Goal: Task Accomplishment & Management: Use online tool/utility

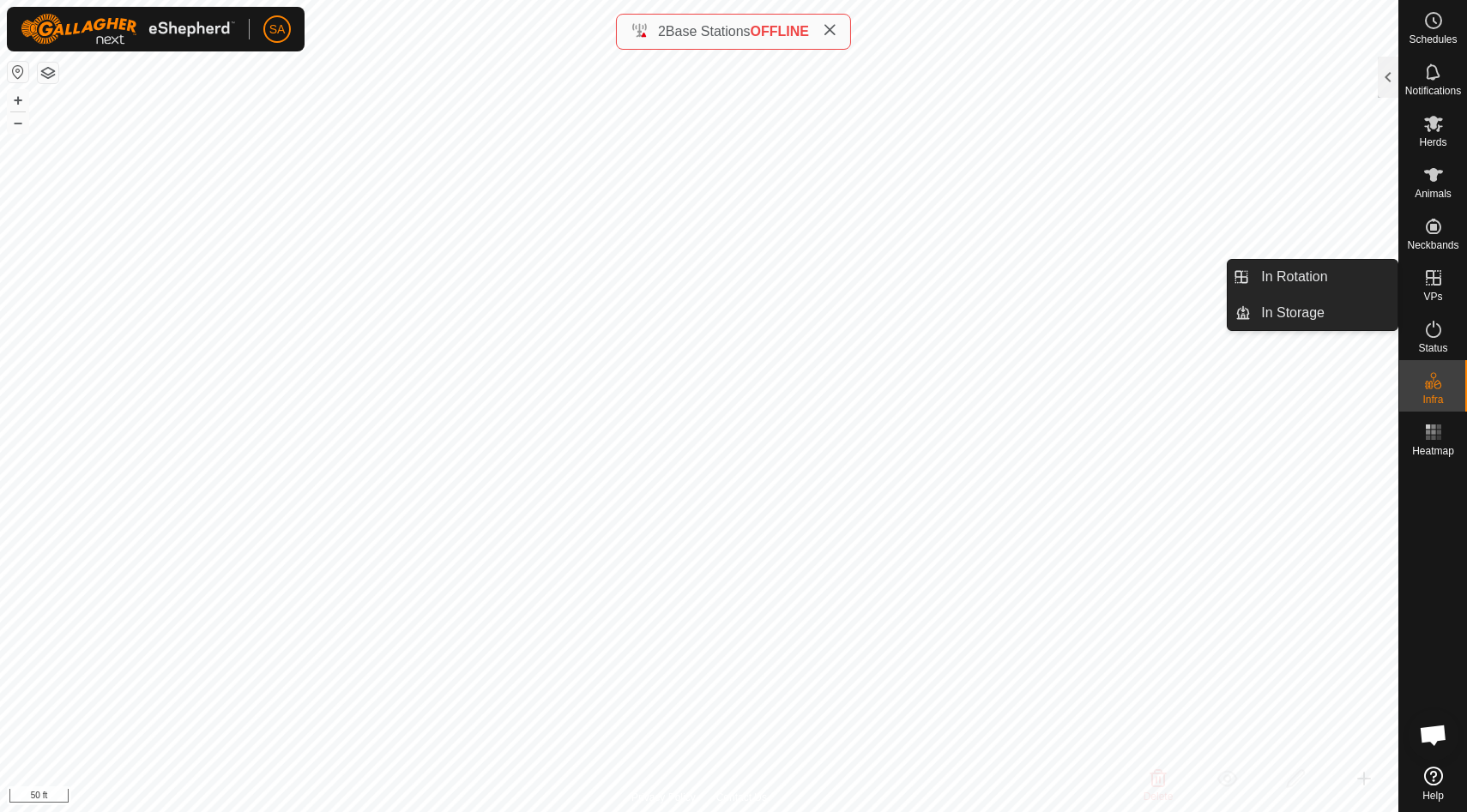
click at [1438, 287] on icon at bounding box center [1434, 278] width 21 height 21
click at [1342, 285] on link "In Rotation" at bounding box center [1324, 276] width 147 height 34
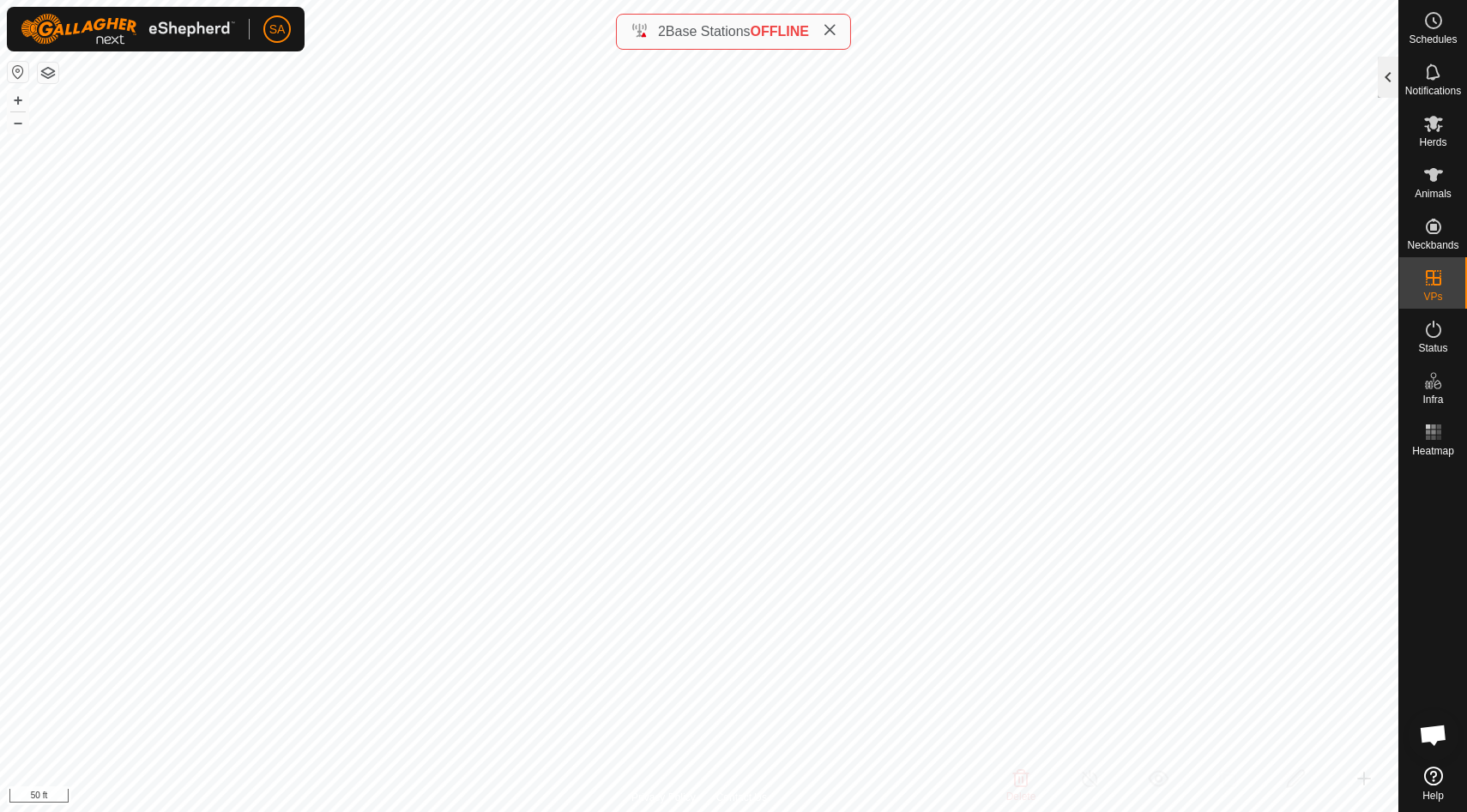
click at [1385, 84] on div at bounding box center [1388, 77] width 21 height 41
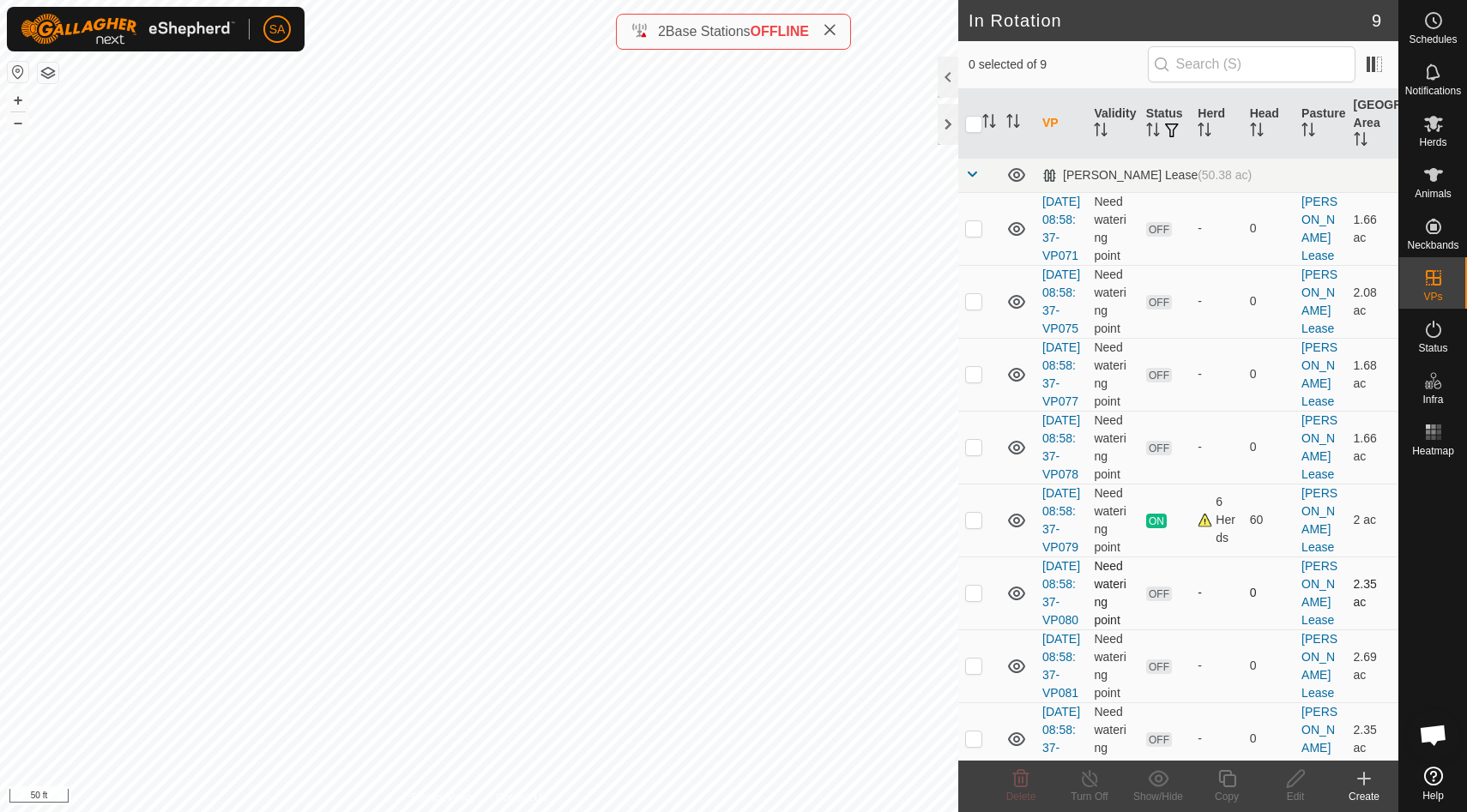
click at [977, 600] on p-checkbox at bounding box center [974, 593] width 17 height 14
checkbox input "true"
click at [1435, 121] on icon at bounding box center [1434, 123] width 19 height 17
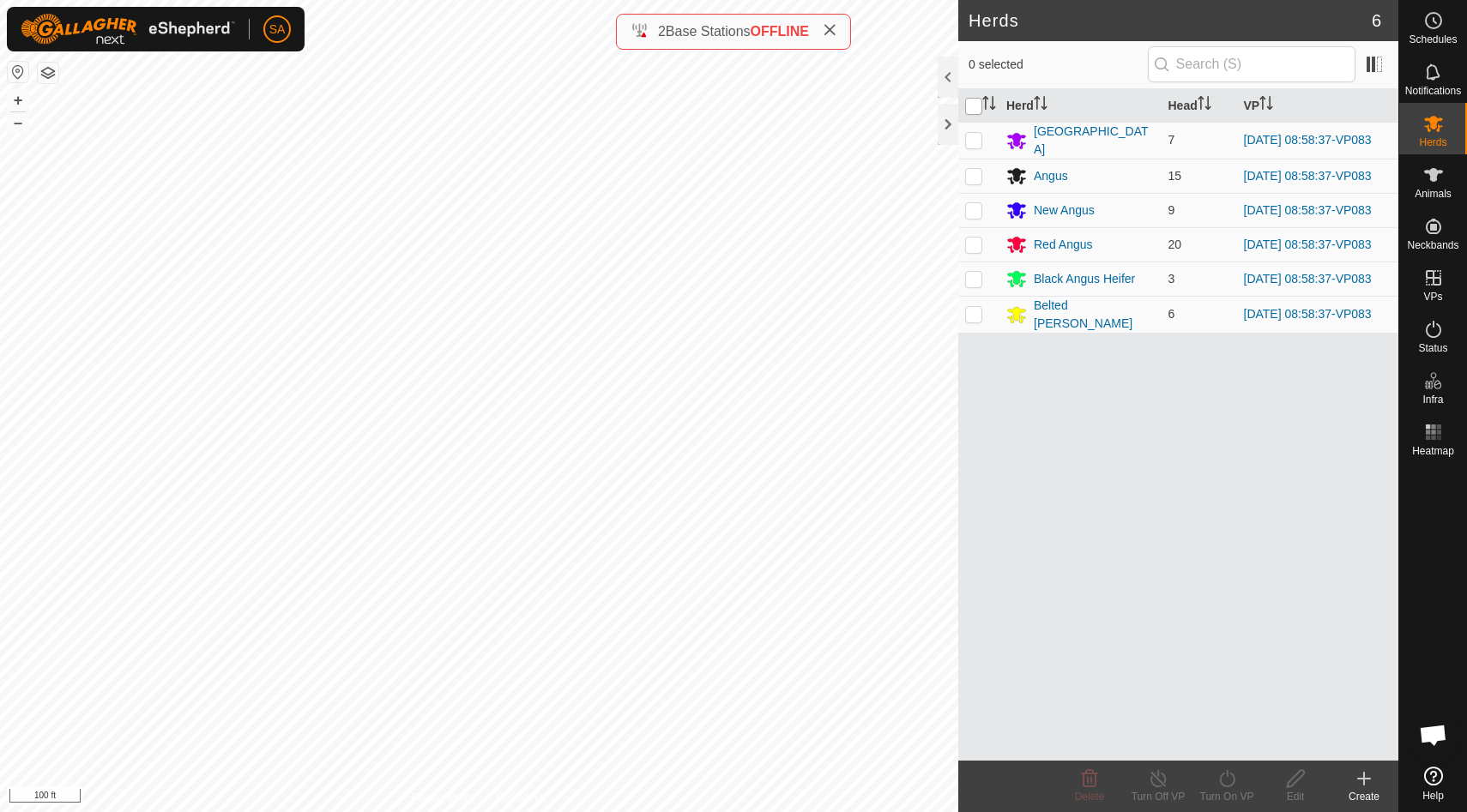
click at [975, 106] on input "checkbox" at bounding box center [974, 106] width 17 height 17
checkbox input "true"
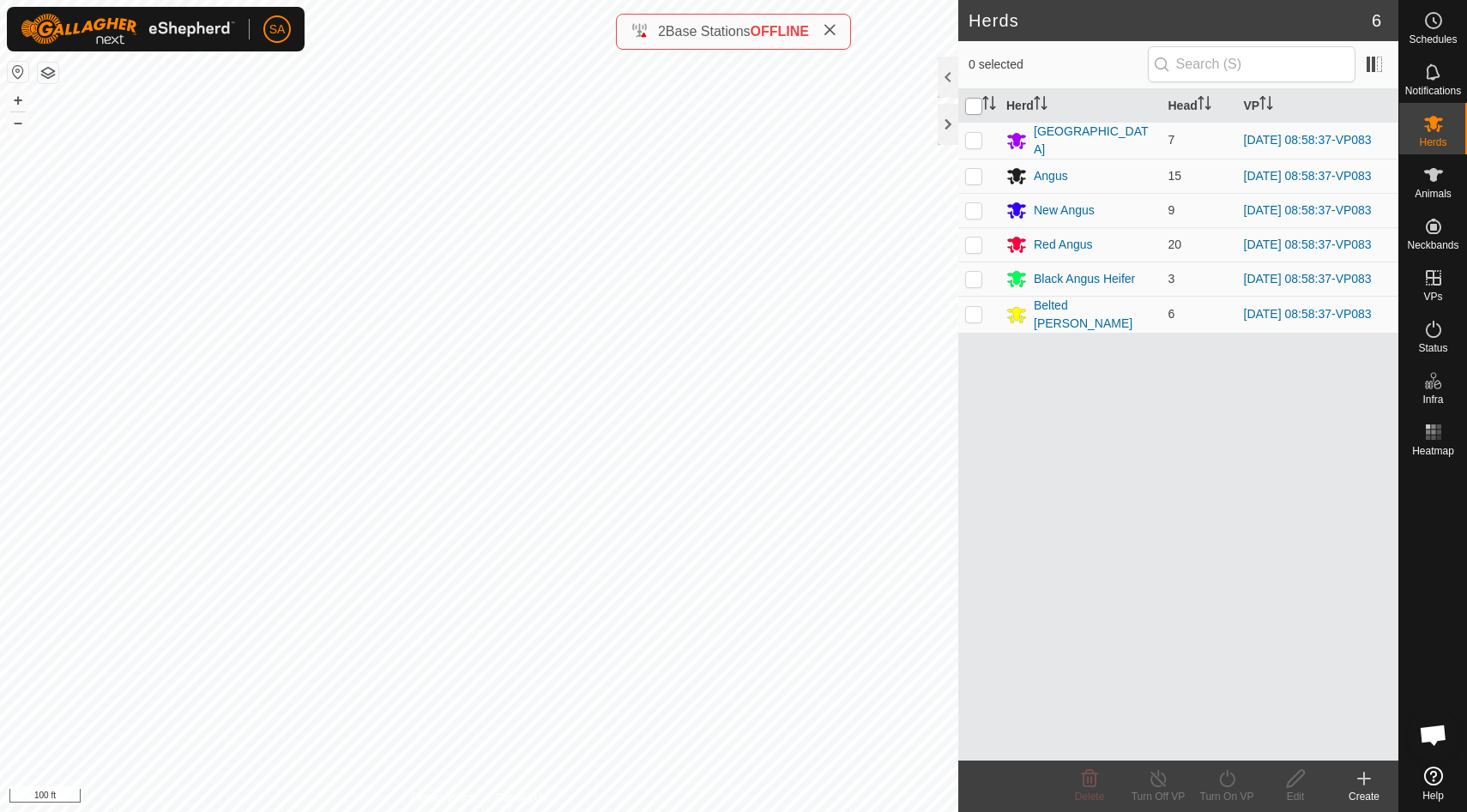
checkbox input "true"
click at [1230, 779] on icon at bounding box center [1227, 779] width 22 height 21
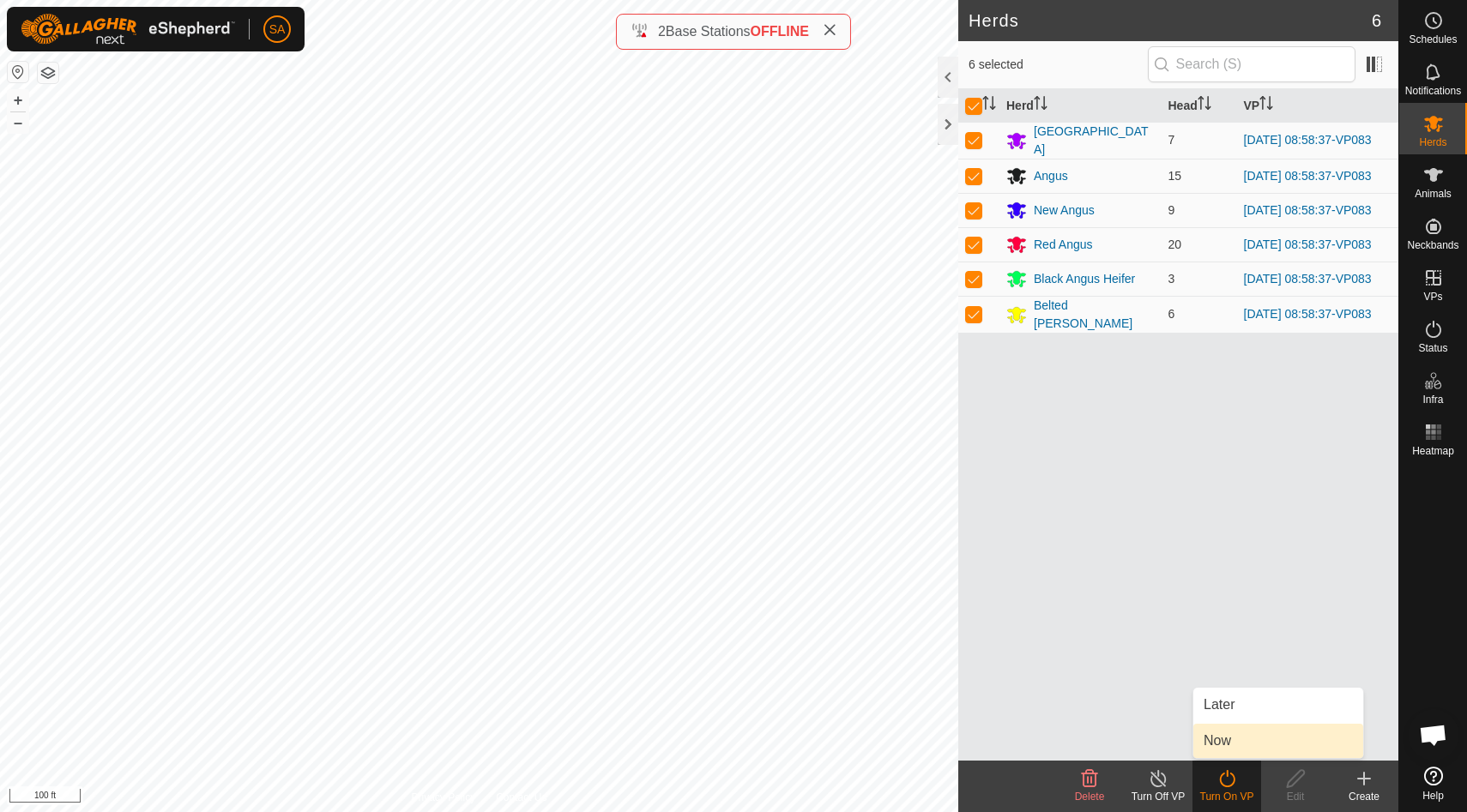
click at [1251, 750] on link "Now" at bounding box center [1277, 741] width 170 height 34
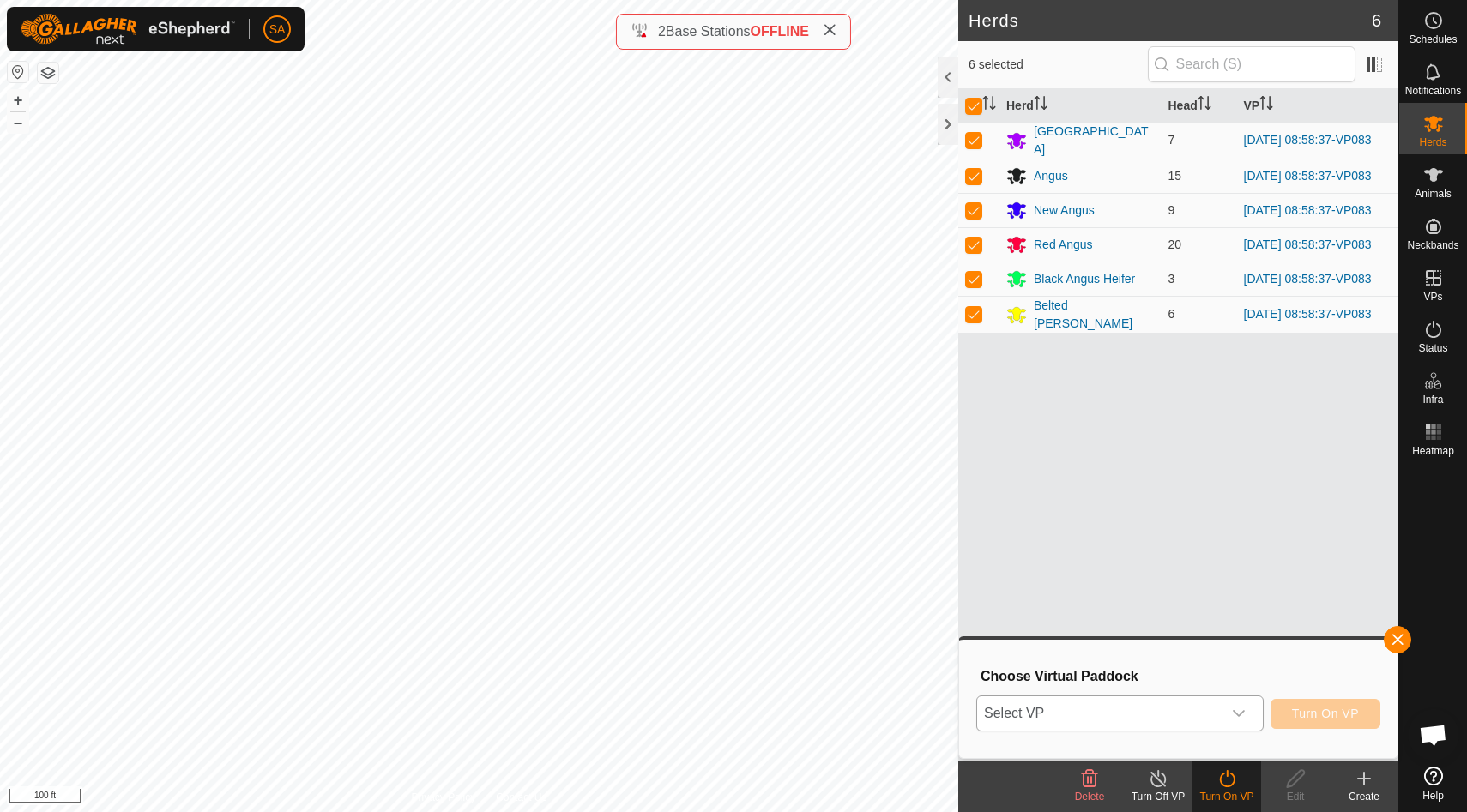
click at [1241, 709] on icon "dropdown trigger" at bounding box center [1239, 714] width 14 height 14
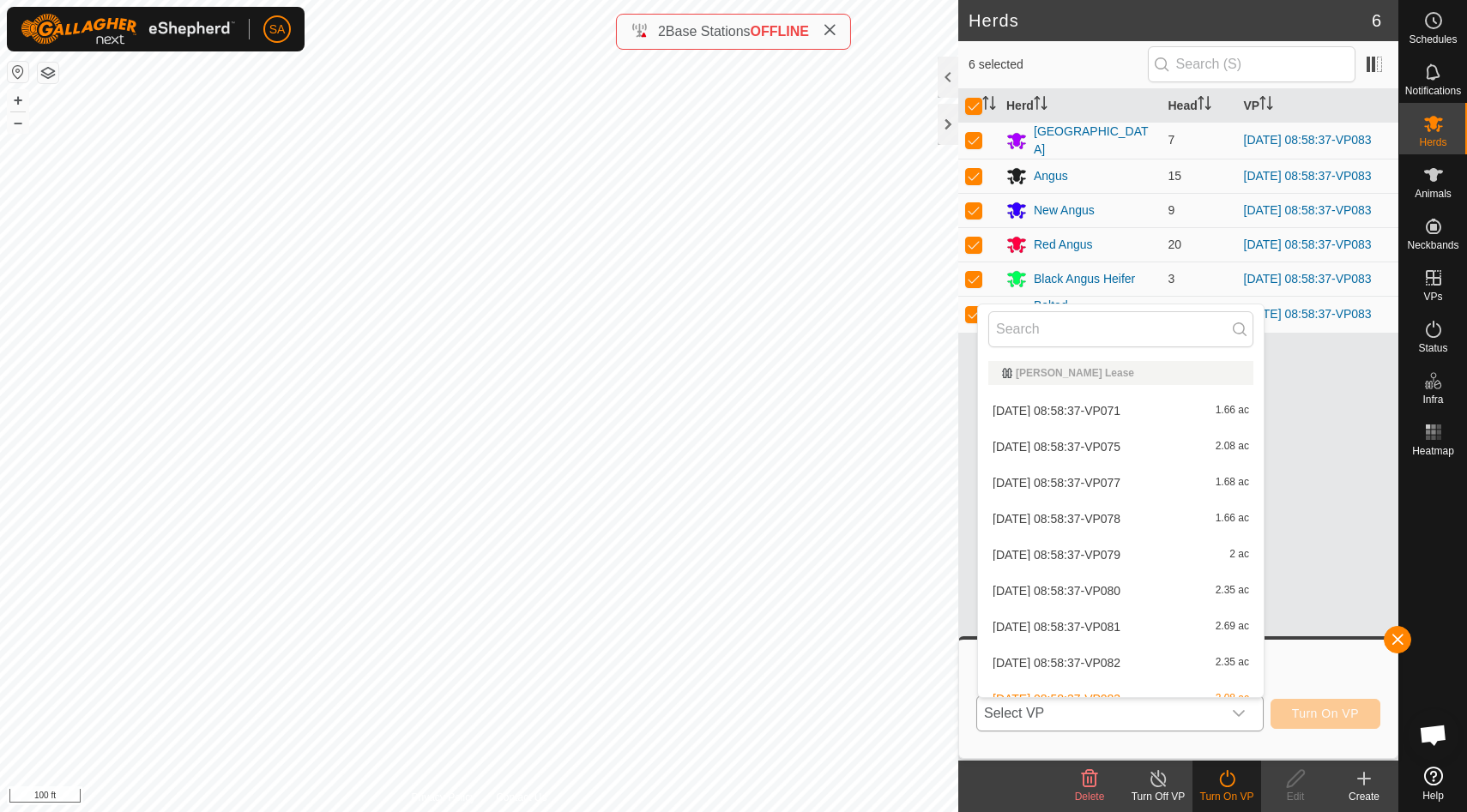
scroll to position [19, 0]
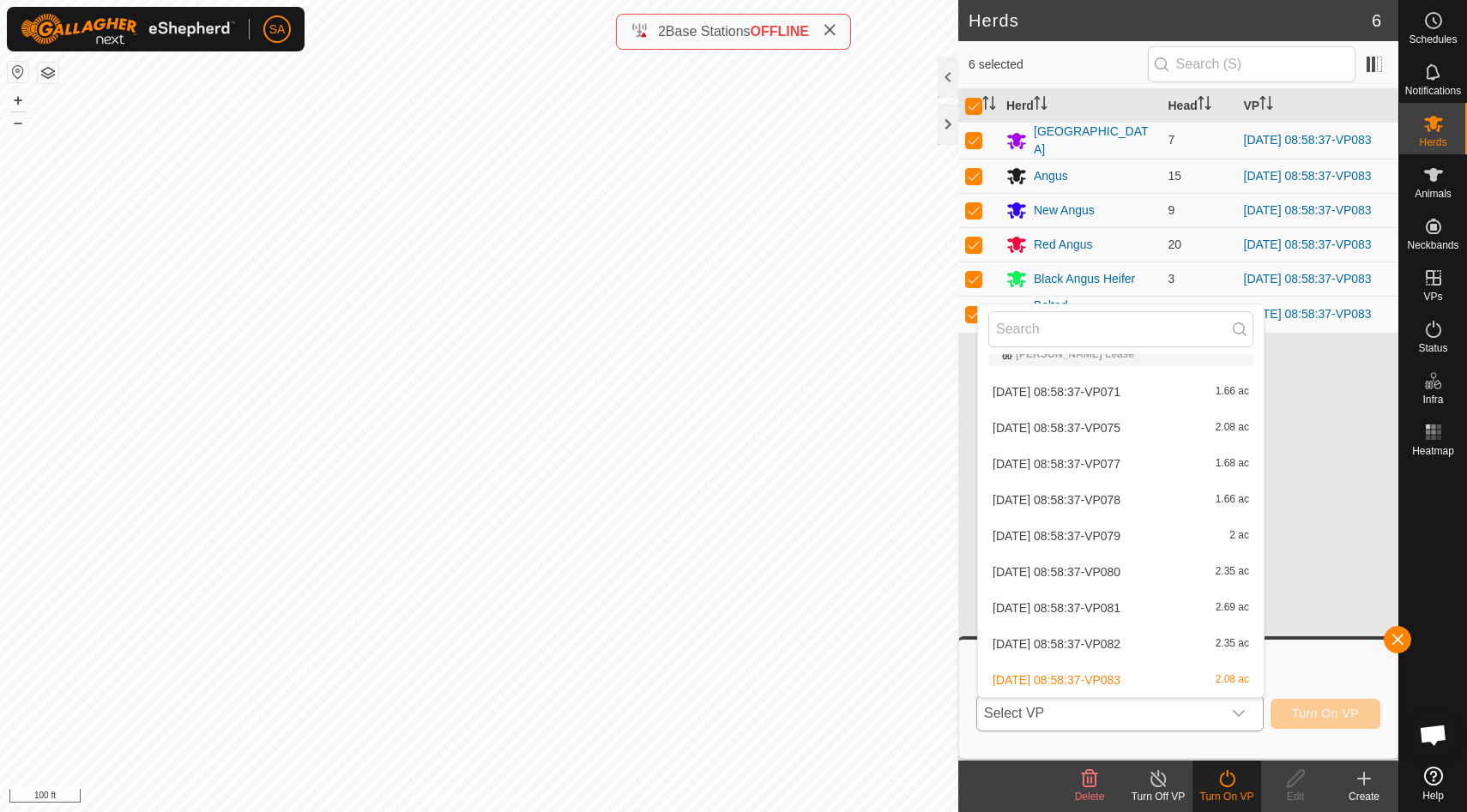
click at [1141, 565] on li "[DATE] 08:58:37-VP080 2.35 ac" at bounding box center [1121, 571] width 286 height 34
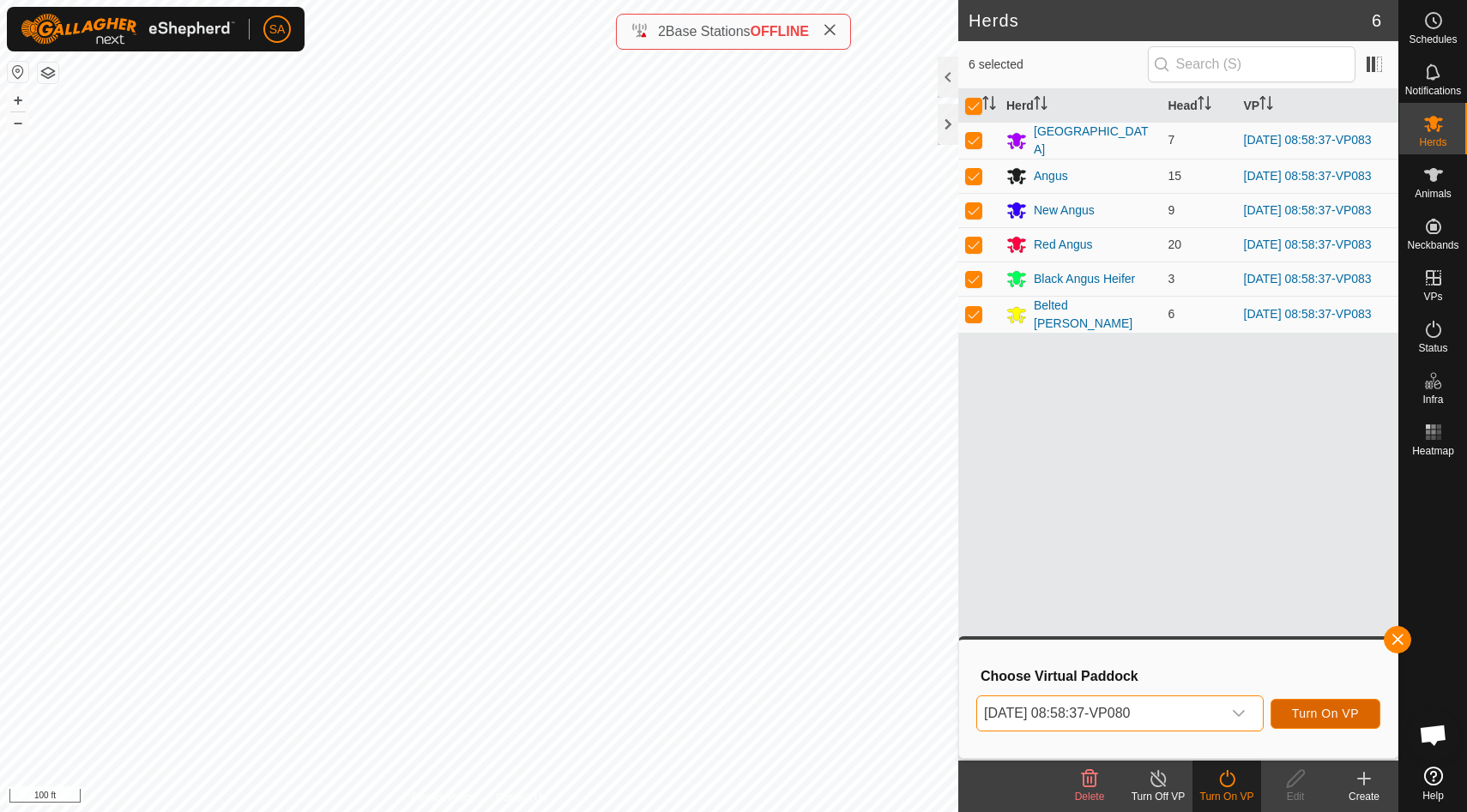
click at [1309, 705] on button "Turn On VP" at bounding box center [1325, 714] width 110 height 30
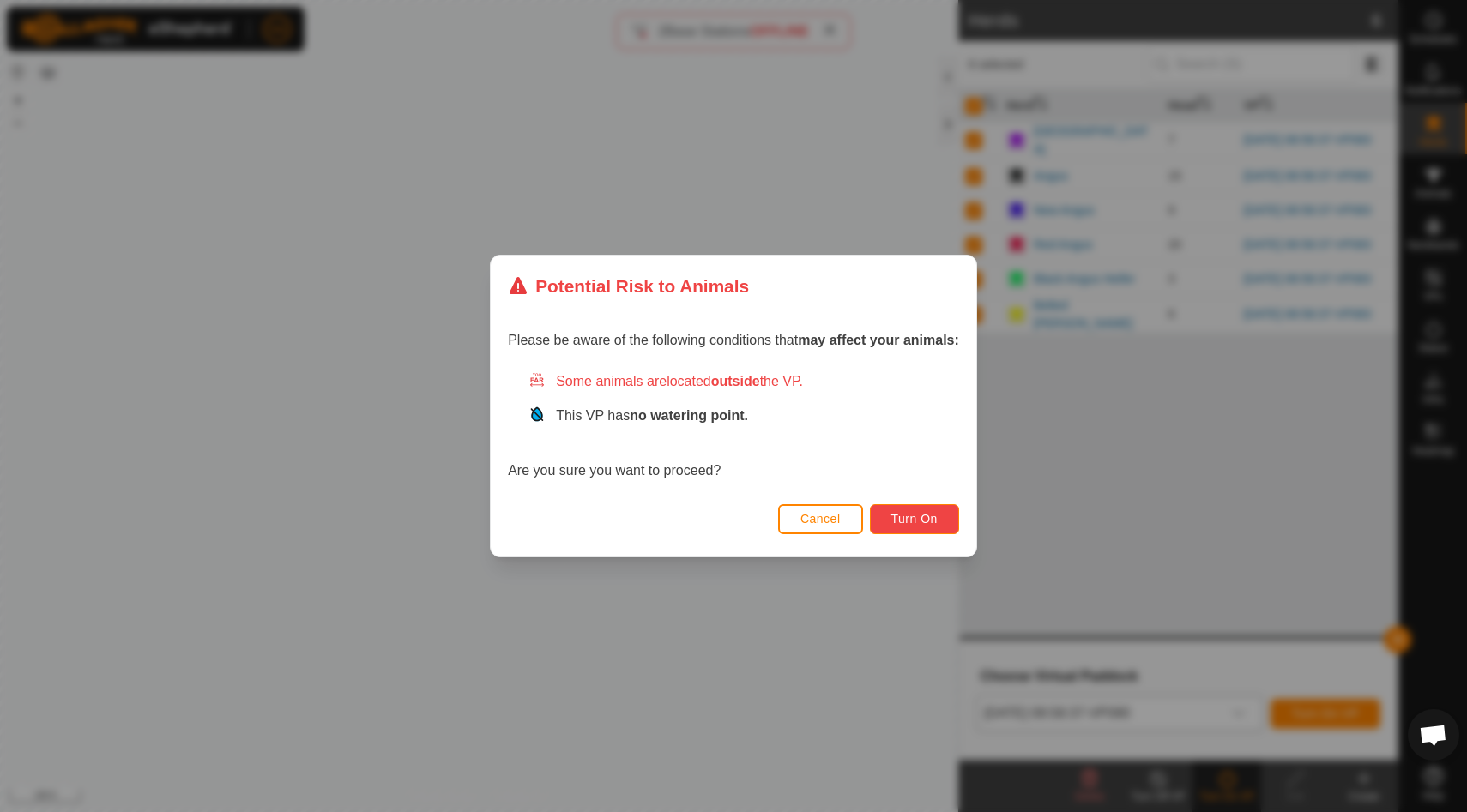
click at [919, 523] on span "Turn On" at bounding box center [914, 519] width 46 height 14
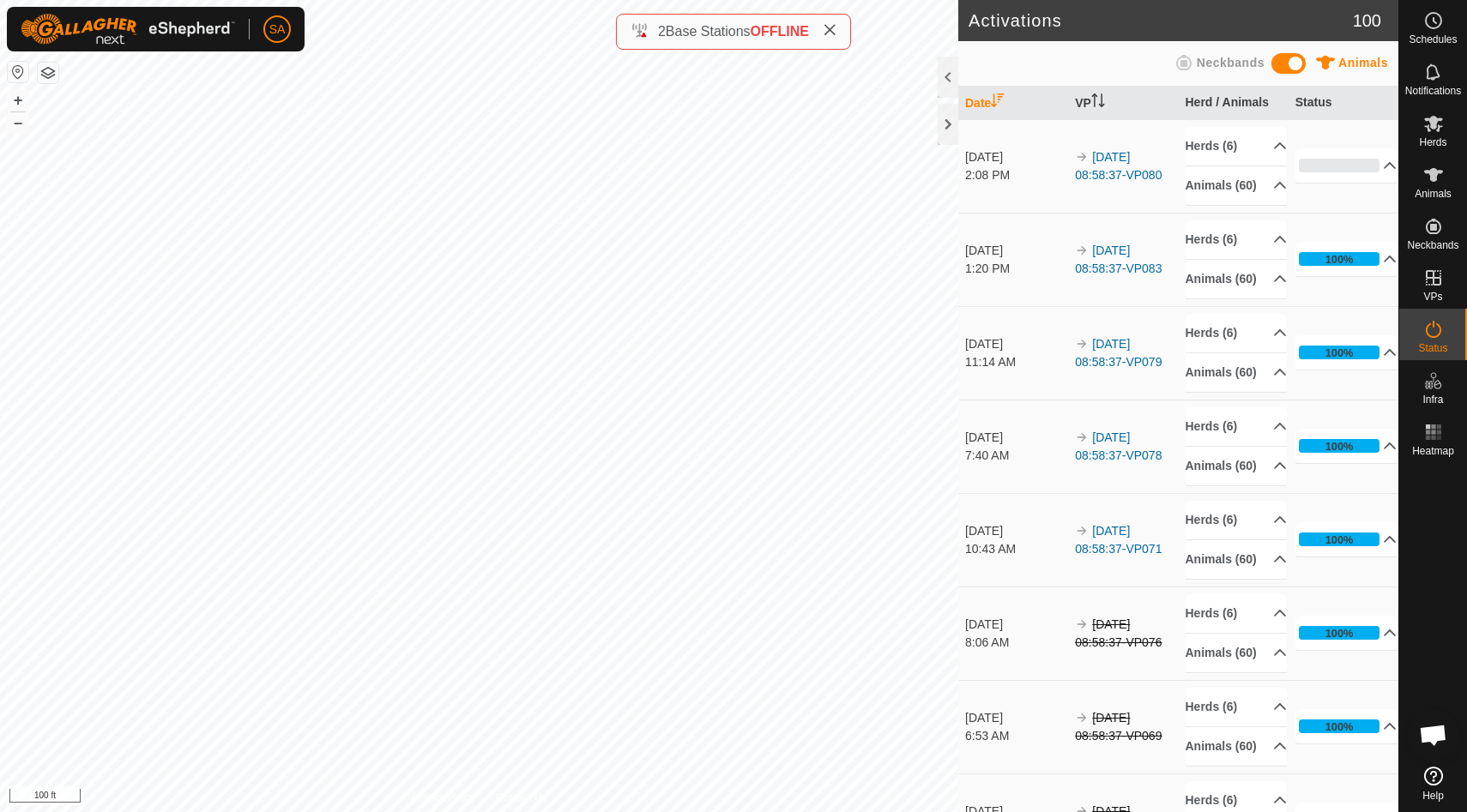
click at [958, 119] on td "[DATE] 2:08 PM" at bounding box center [1013, 166] width 110 height 94
click at [945, 119] on div at bounding box center [948, 123] width 21 height 41
